Goal: Obtain resource: Download file/media

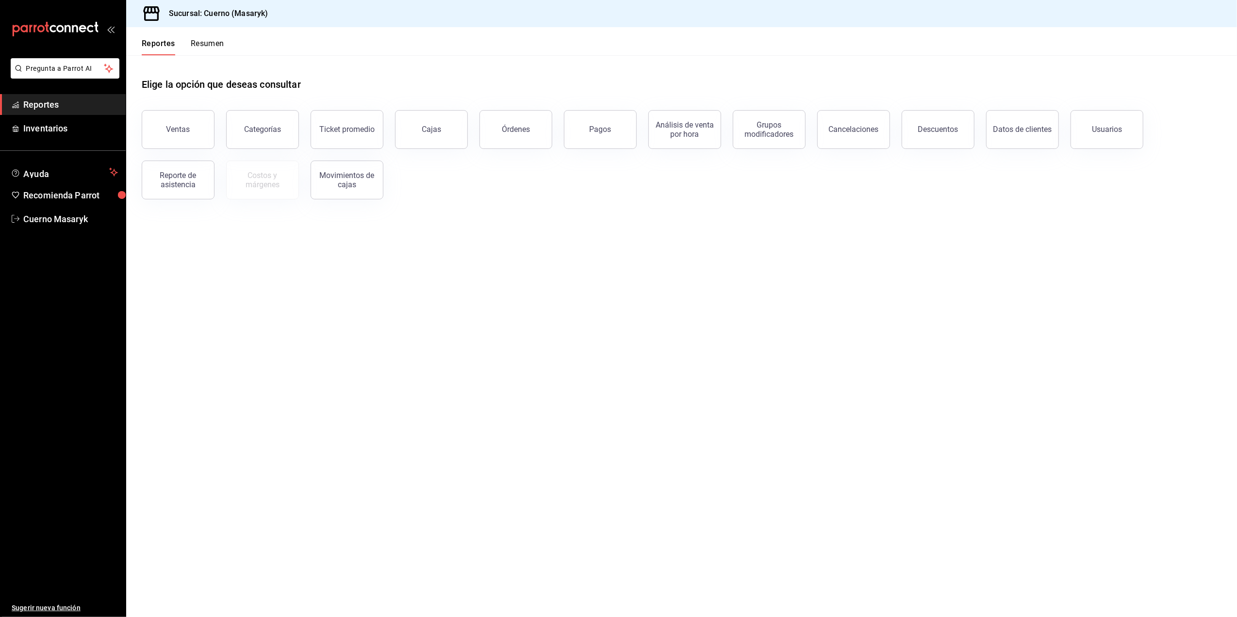
click at [199, 136] on button "Ventas" at bounding box center [178, 129] width 73 height 39
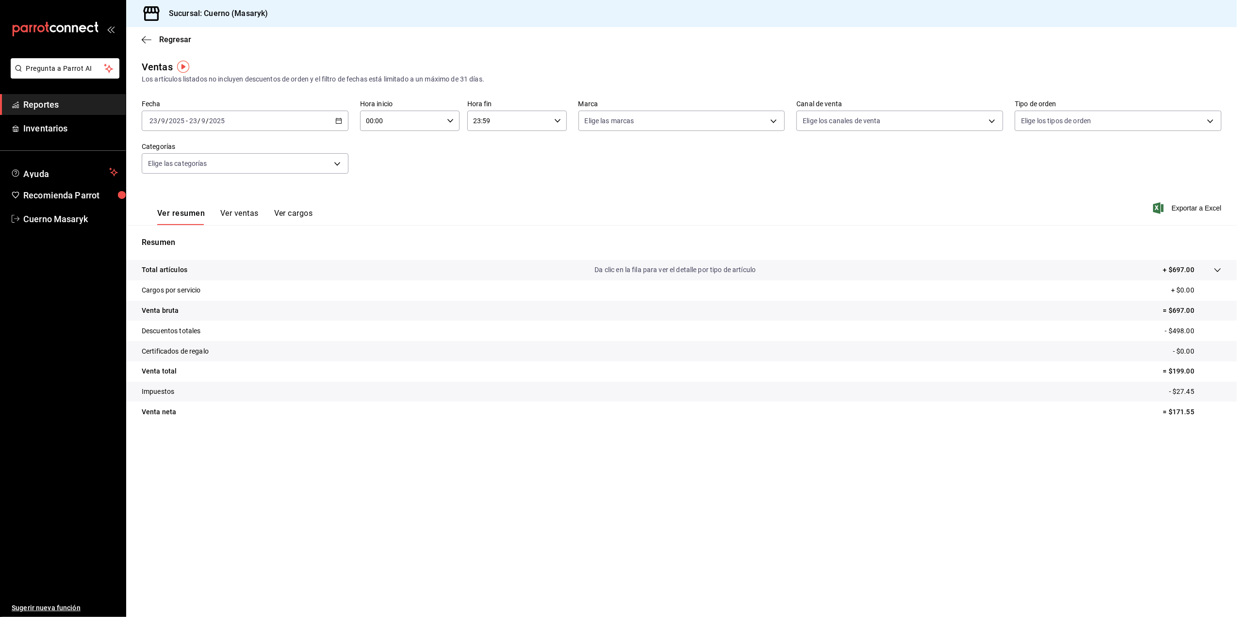
click at [337, 120] on icon "button" at bounding box center [338, 120] width 7 height 7
click at [189, 237] on span "Rango de fechas" at bounding box center [187, 237] width 75 height 10
click at [251, 249] on abbr "22" at bounding box center [253, 249] width 6 height 7
click at [273, 249] on abbr "23" at bounding box center [270, 249] width 6 height 7
click at [439, 123] on input "00:00" at bounding box center [401, 120] width 83 height 19
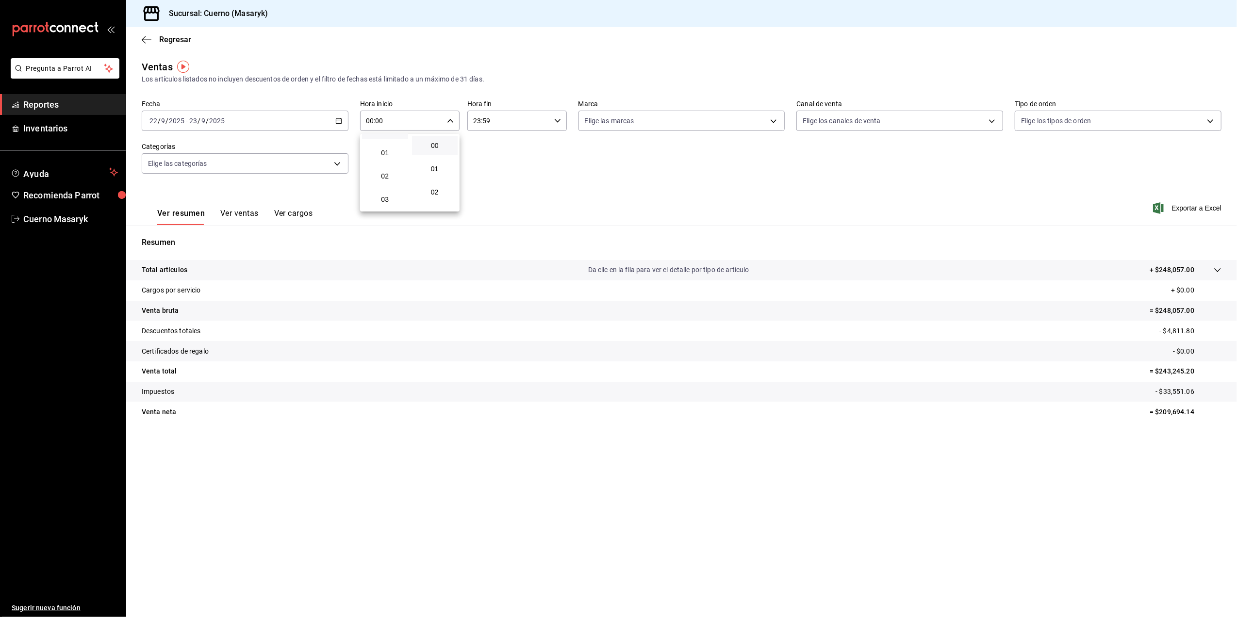
scroll to position [65, 0]
click at [385, 204] on button "05" at bounding box center [385, 197] width 46 height 19
type input "05:00"
click at [501, 123] on div at bounding box center [618, 308] width 1237 height 617
click at [527, 116] on input "23:59" at bounding box center [508, 120] width 83 height 19
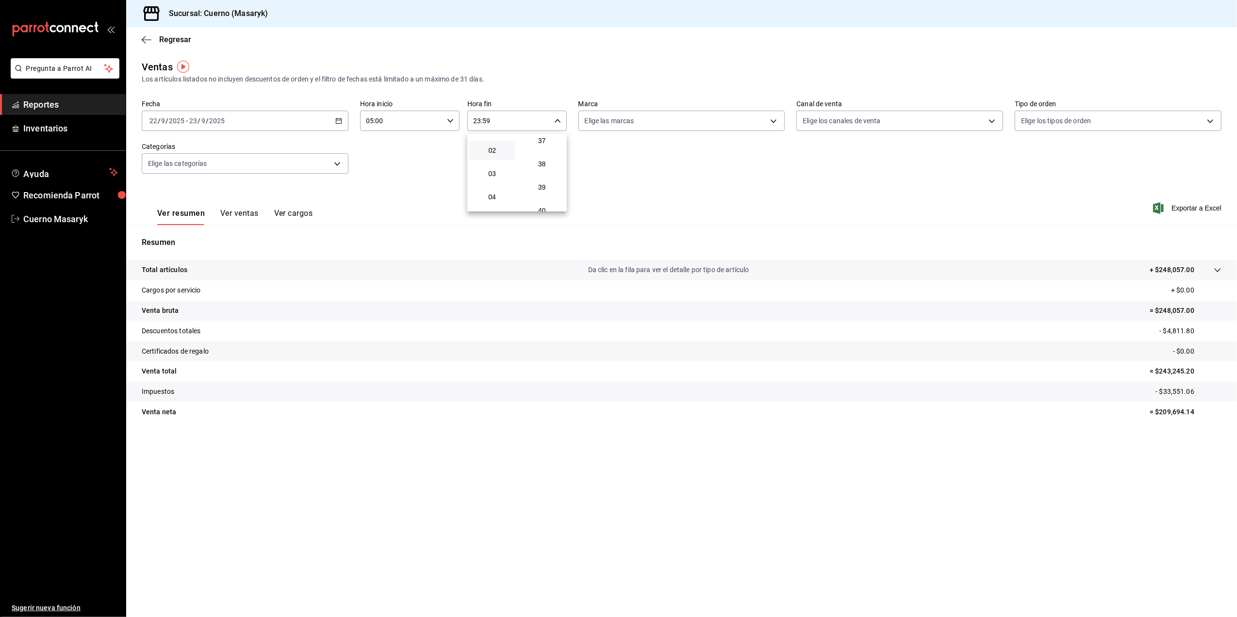
scroll to position [65, 0]
click at [497, 198] on span "05" at bounding box center [492, 198] width 34 height 8
click at [545, 140] on button "00" at bounding box center [542, 145] width 46 height 19
type input "05:00"
click at [773, 126] on div at bounding box center [618, 308] width 1237 height 617
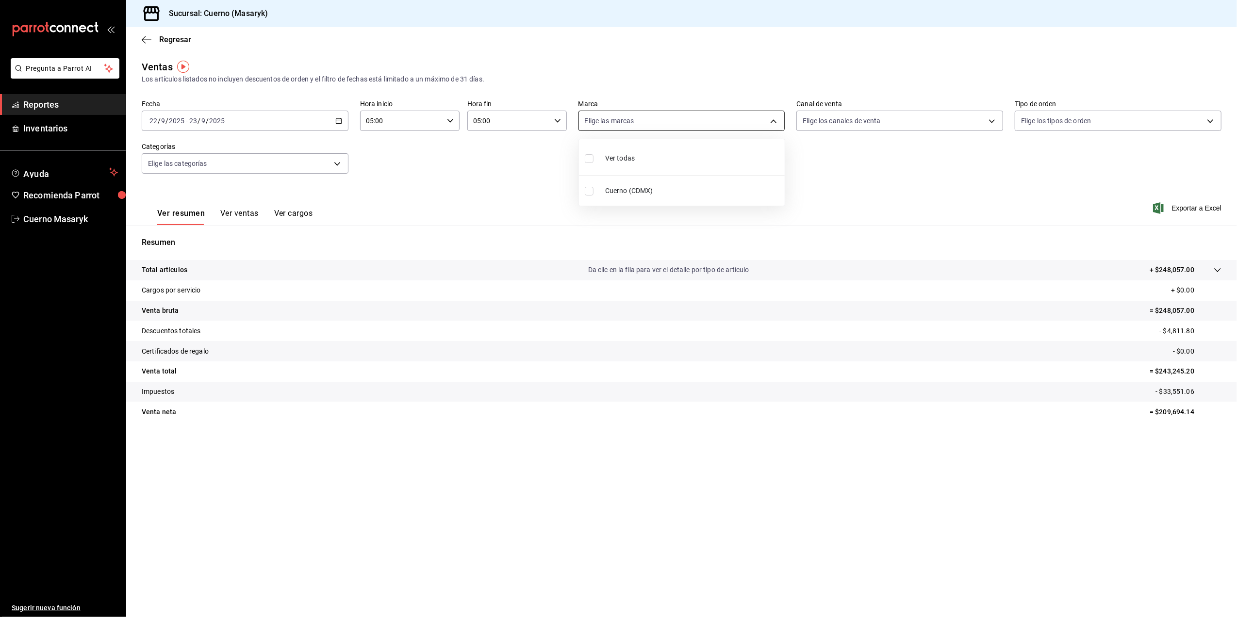
click at [659, 122] on body "Pregunta a Parrot AI Reportes Inventarios Ayuda Recomienda Parrot Cuerno Masary…" at bounding box center [618, 308] width 1237 height 617
click at [592, 191] on input "checkbox" at bounding box center [589, 191] width 9 height 9
checkbox input "true"
type input "4ea0d660-02b3-4785-bb88-48b5ef6e196c"
checkbox input "true"
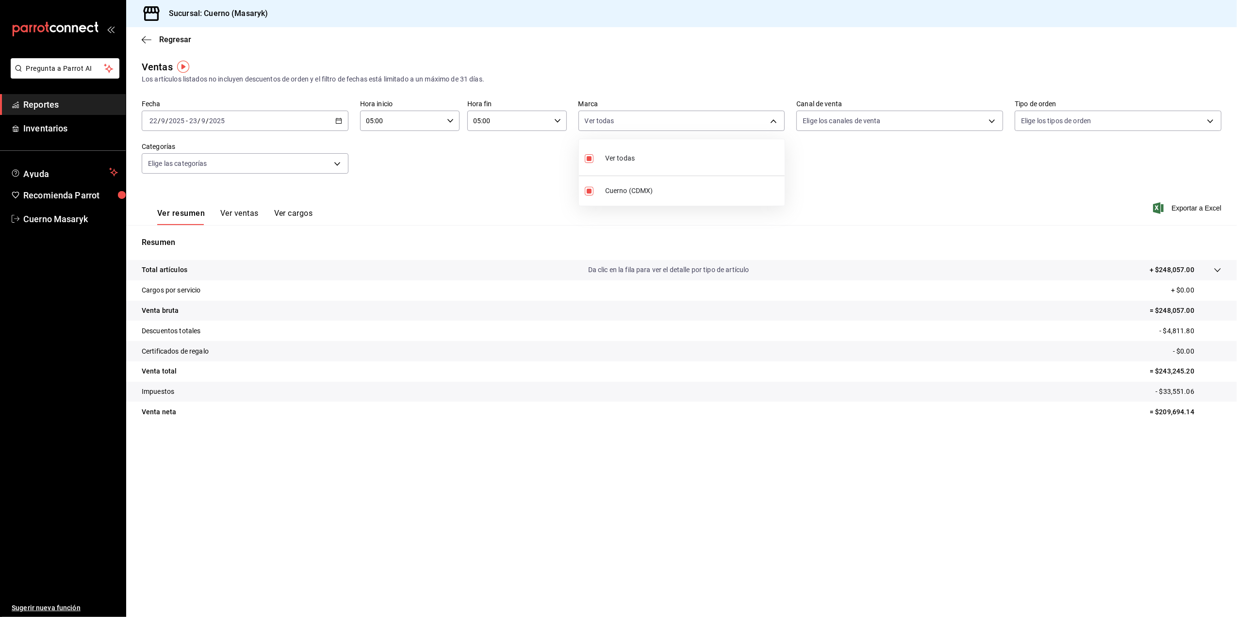
click at [856, 191] on div at bounding box center [618, 308] width 1237 height 617
click at [1192, 206] on span "Exportar a Excel" at bounding box center [1188, 208] width 66 height 12
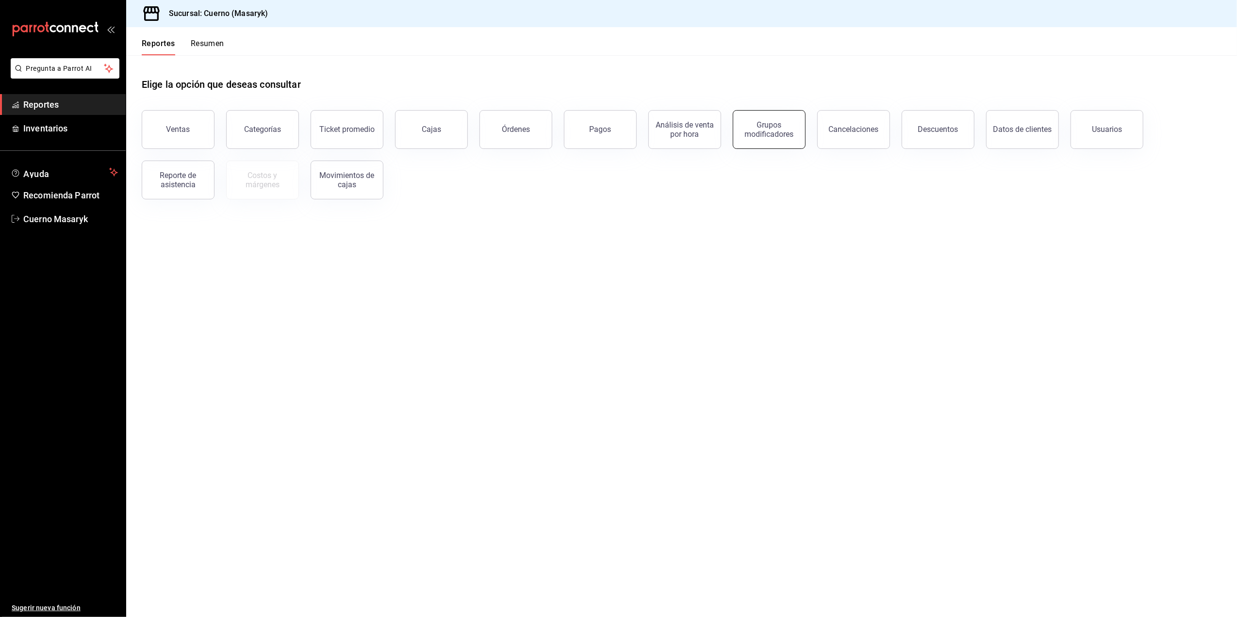
click at [759, 140] on button "Grupos modificadores" at bounding box center [769, 129] width 73 height 39
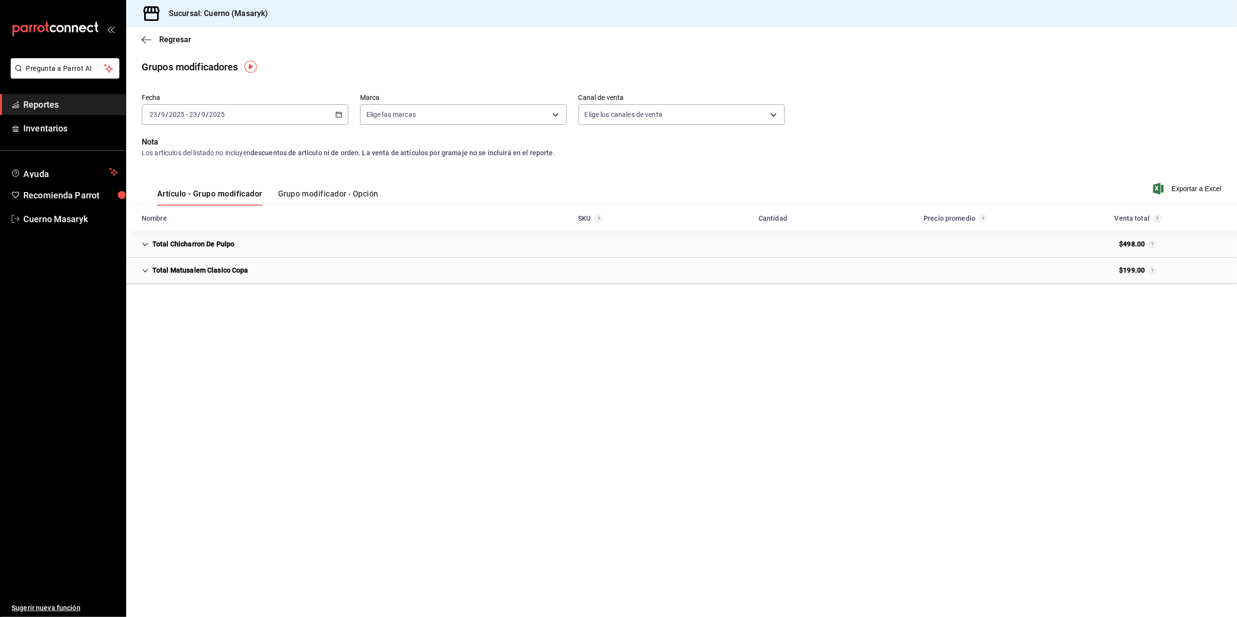
click at [328, 195] on button "Grupo modificador - Opción" at bounding box center [328, 197] width 100 height 16
click at [338, 109] on div "[DATE] [DATE] - [DATE] [DATE]" at bounding box center [245, 114] width 207 height 20
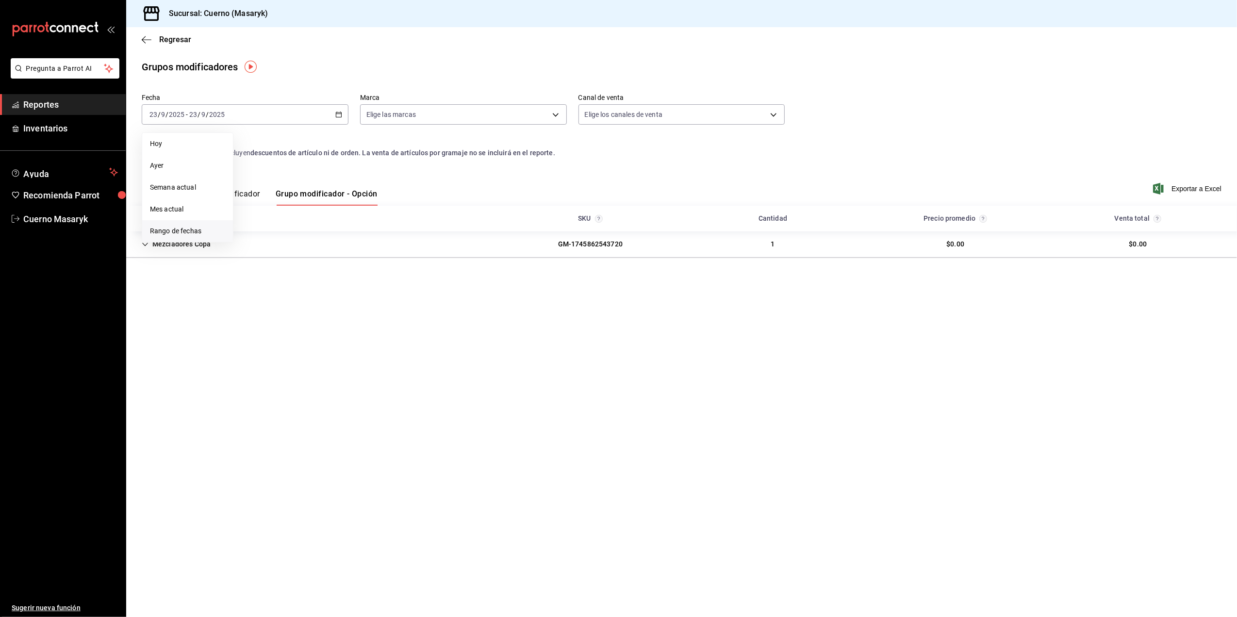
click at [156, 230] on span "Rango de fechas" at bounding box center [187, 231] width 75 height 10
click at [257, 243] on abbr "22" at bounding box center [253, 243] width 6 height 7
click at [269, 245] on abbr "23" at bounding box center [270, 243] width 6 height 7
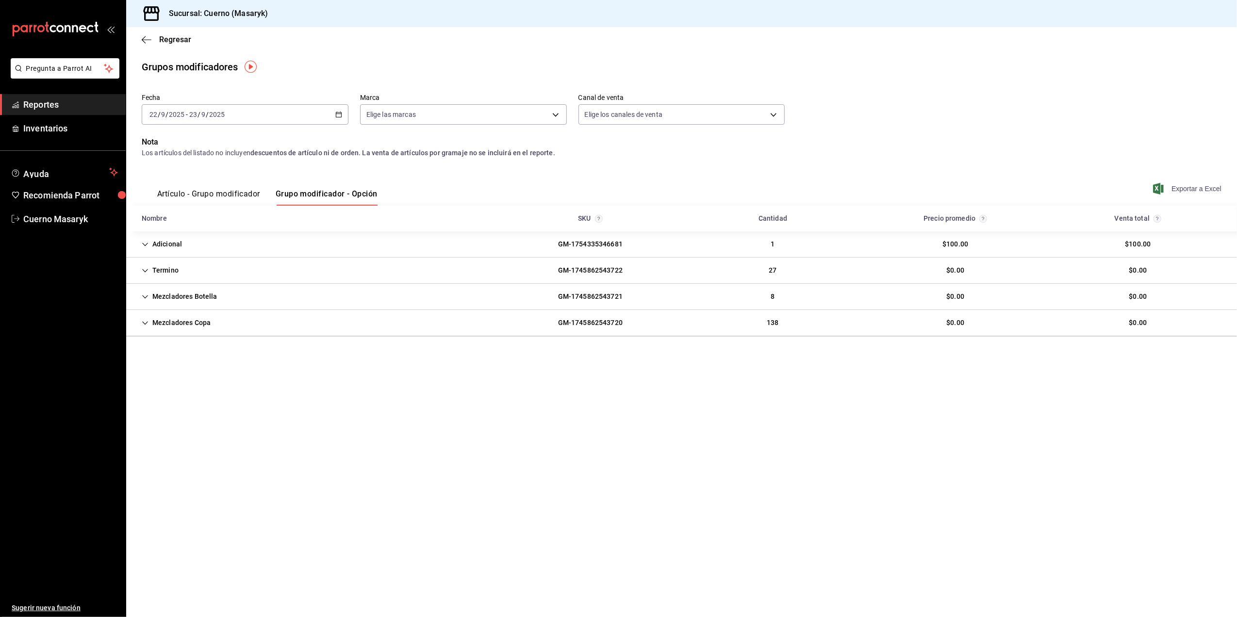
click at [1184, 189] on span "Exportar a Excel" at bounding box center [1188, 189] width 66 height 12
